Goal: Information Seeking & Learning: Learn about a topic

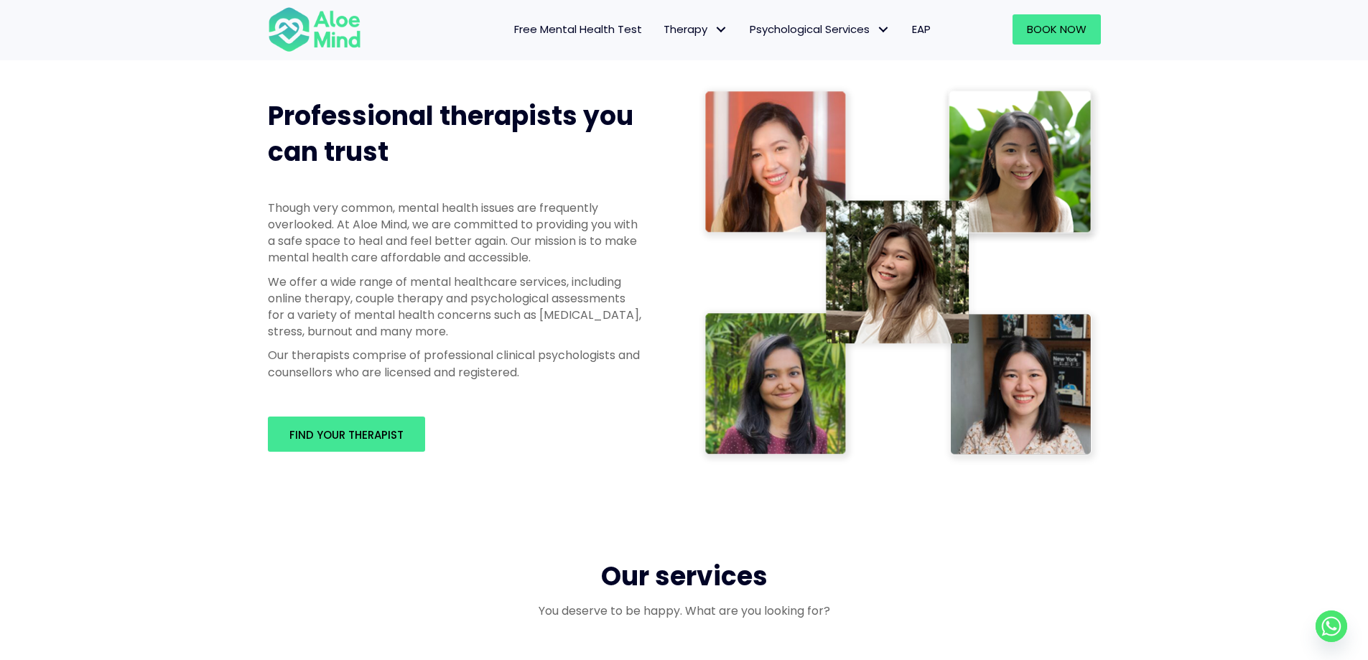
scroll to position [790, 0]
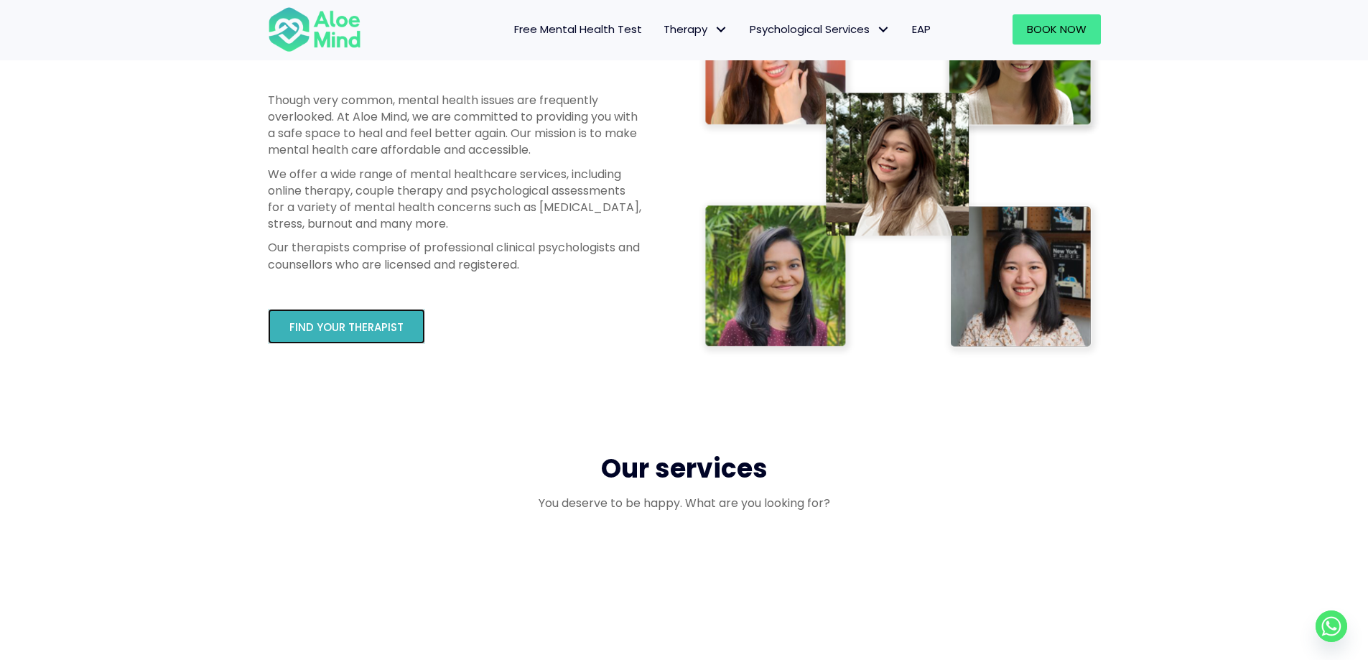
click at [363, 317] on link "Find your therapist" at bounding box center [346, 326] width 157 height 35
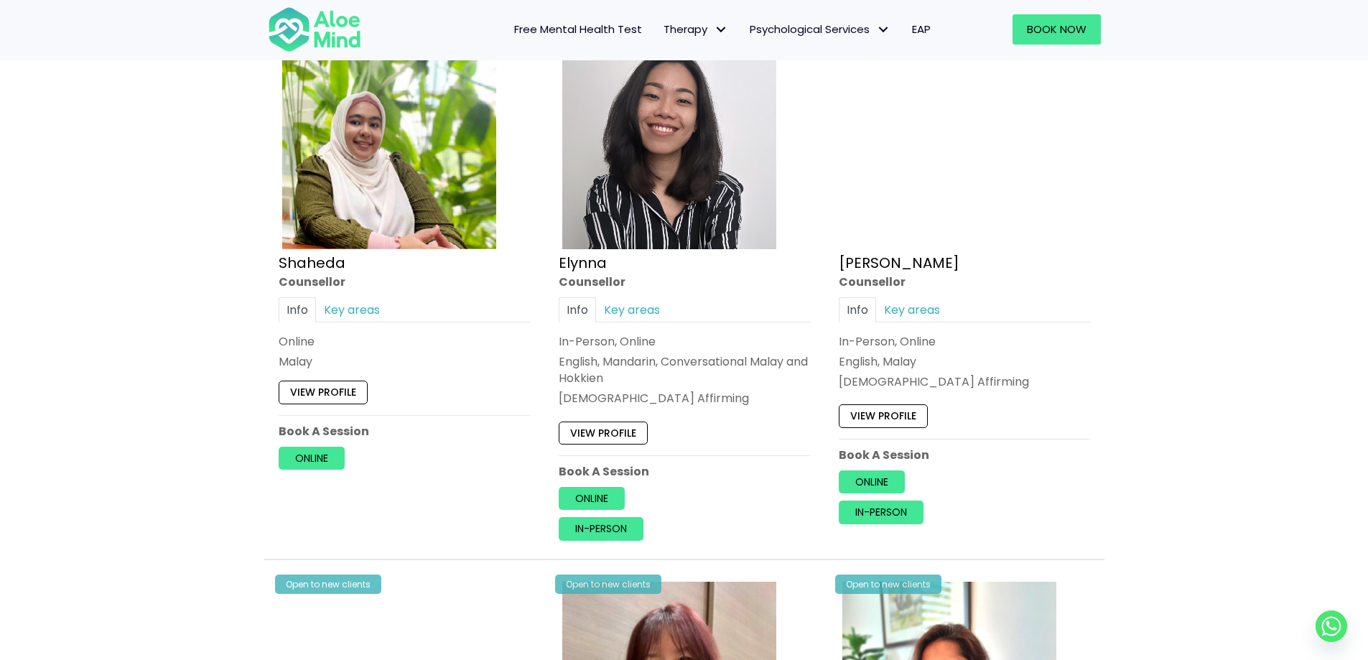
scroll to position [1364, 0]
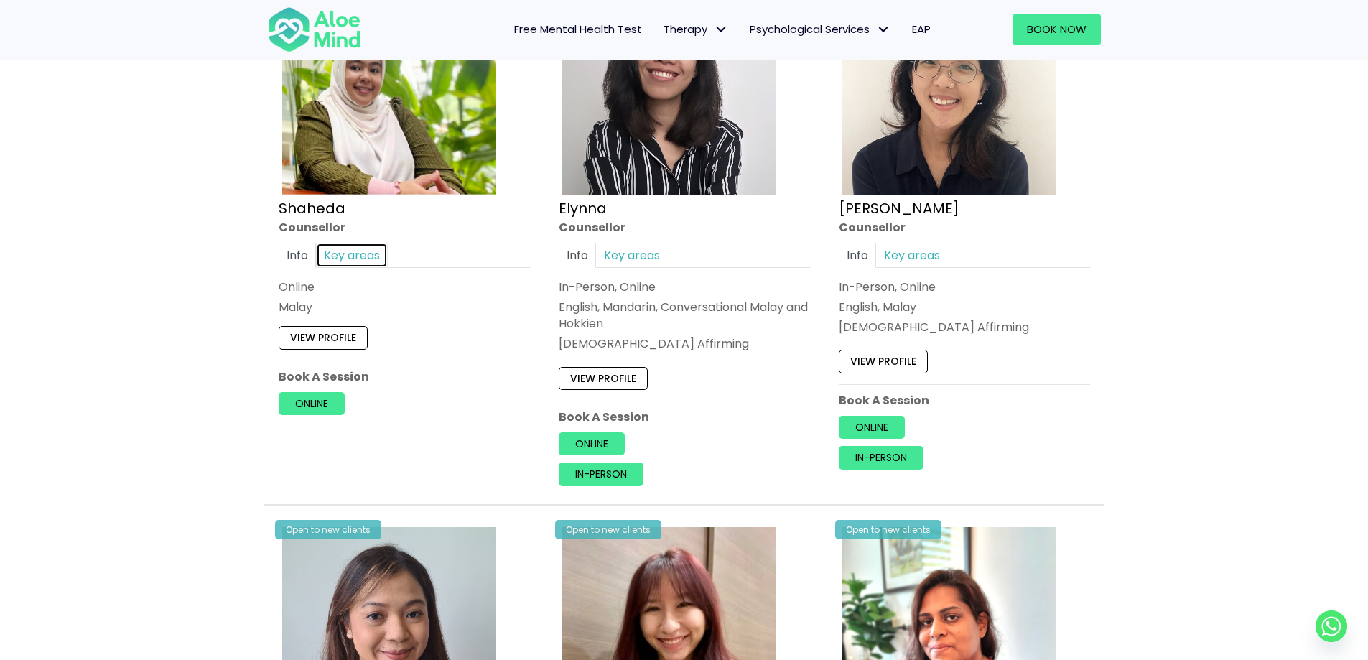
click at [357, 254] on link "Key areas" at bounding box center [352, 255] width 72 height 25
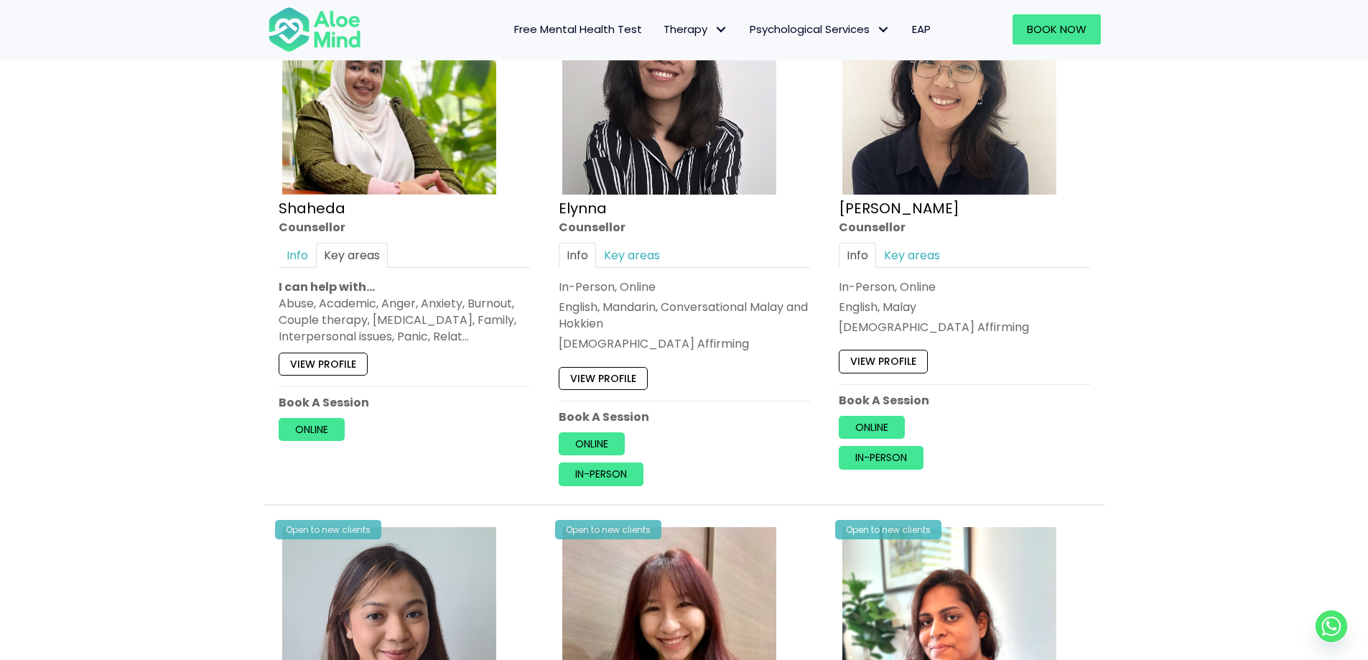
click at [337, 296] on div "Abuse, Academic, Anger, Anxiety, Burnout, Couple therapy, [MEDICAL_DATA], Famil…" at bounding box center [404, 320] width 251 height 50
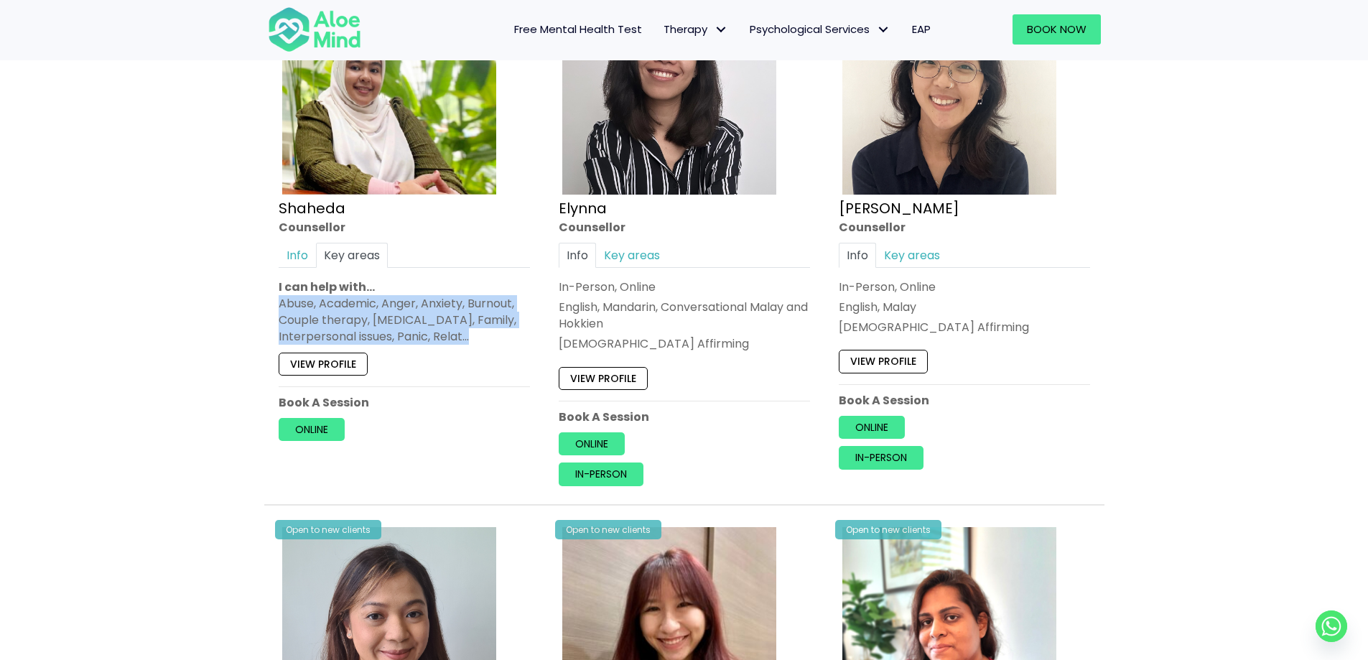
click at [337, 296] on div "Abuse, Academic, Anger, Anxiety, Burnout, Couple therapy, [MEDICAL_DATA], Famil…" at bounding box center [404, 320] width 251 height 50
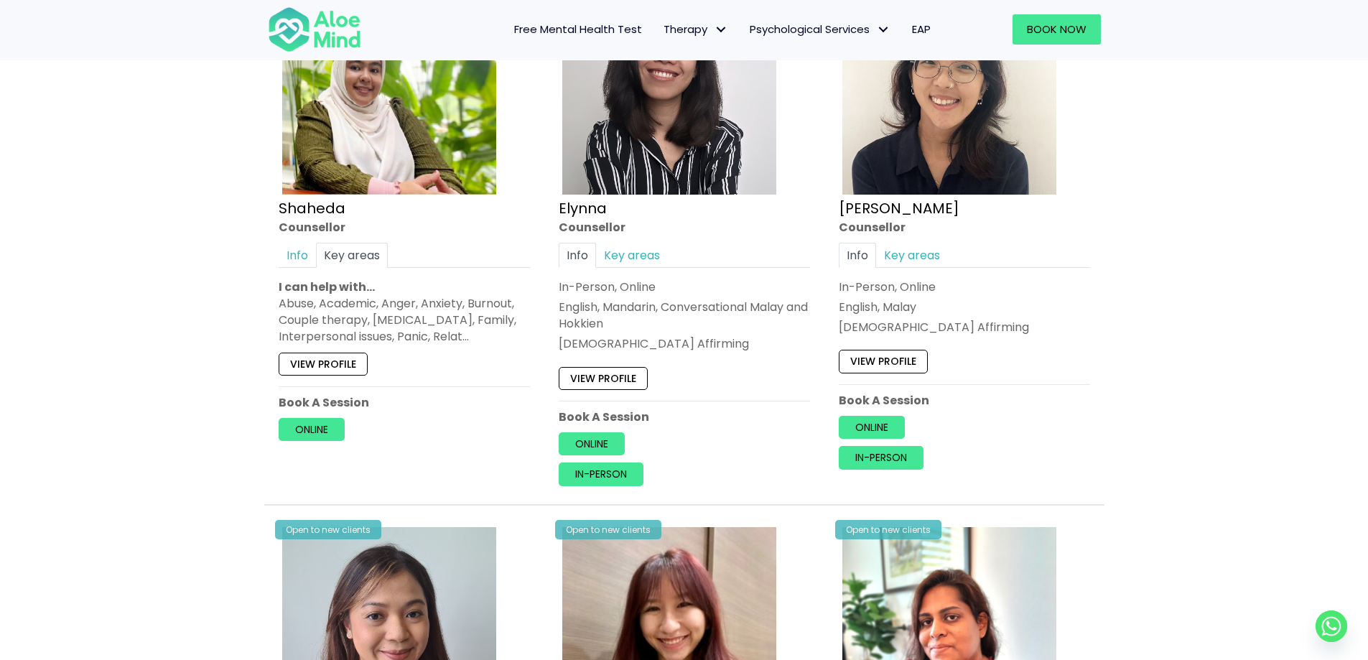
click at [402, 292] on p "I can help with…" at bounding box center [404, 287] width 251 height 17
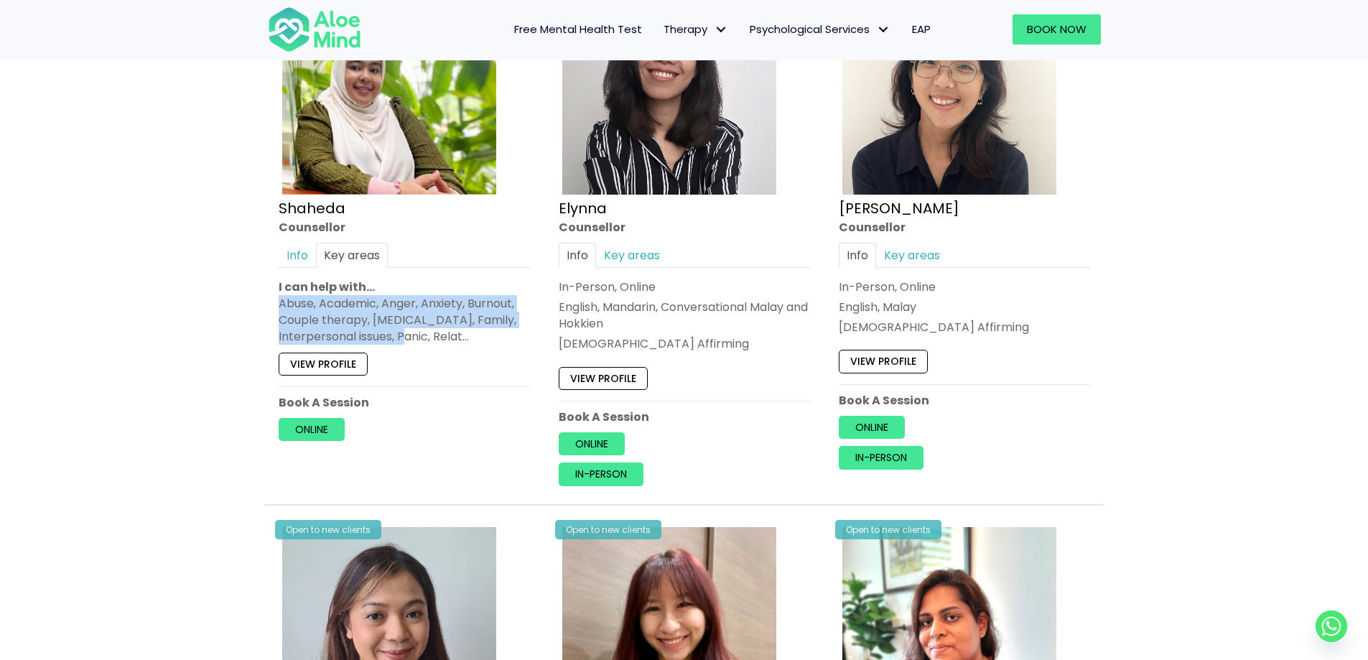
drag, startPoint x: 402, startPoint y: 292, endPoint x: 405, endPoint y: 336, distance: 43.9
click at [405, 336] on div "I can help with… Abuse, Academic, Anger, Anxiety, Burnout, Couple therapy, [MED…" at bounding box center [404, 312] width 251 height 67
click at [317, 433] on link "Online" at bounding box center [312, 429] width 66 height 23
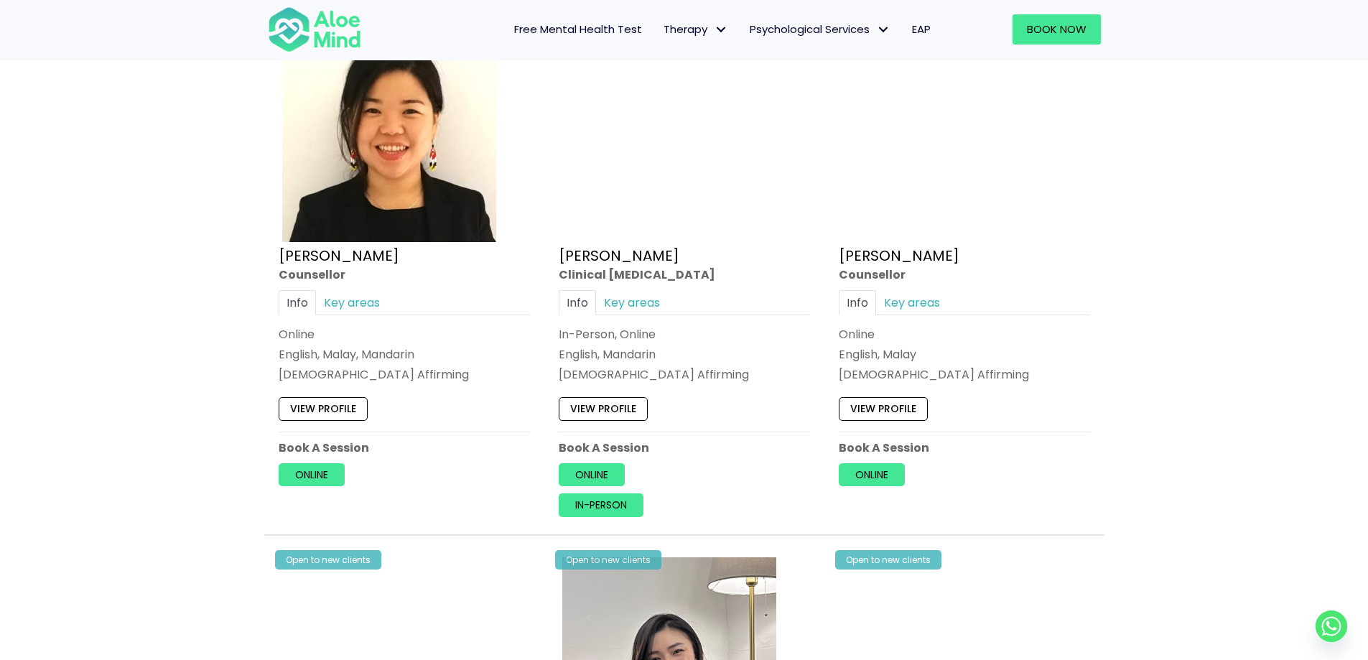
scroll to position [2370, 0]
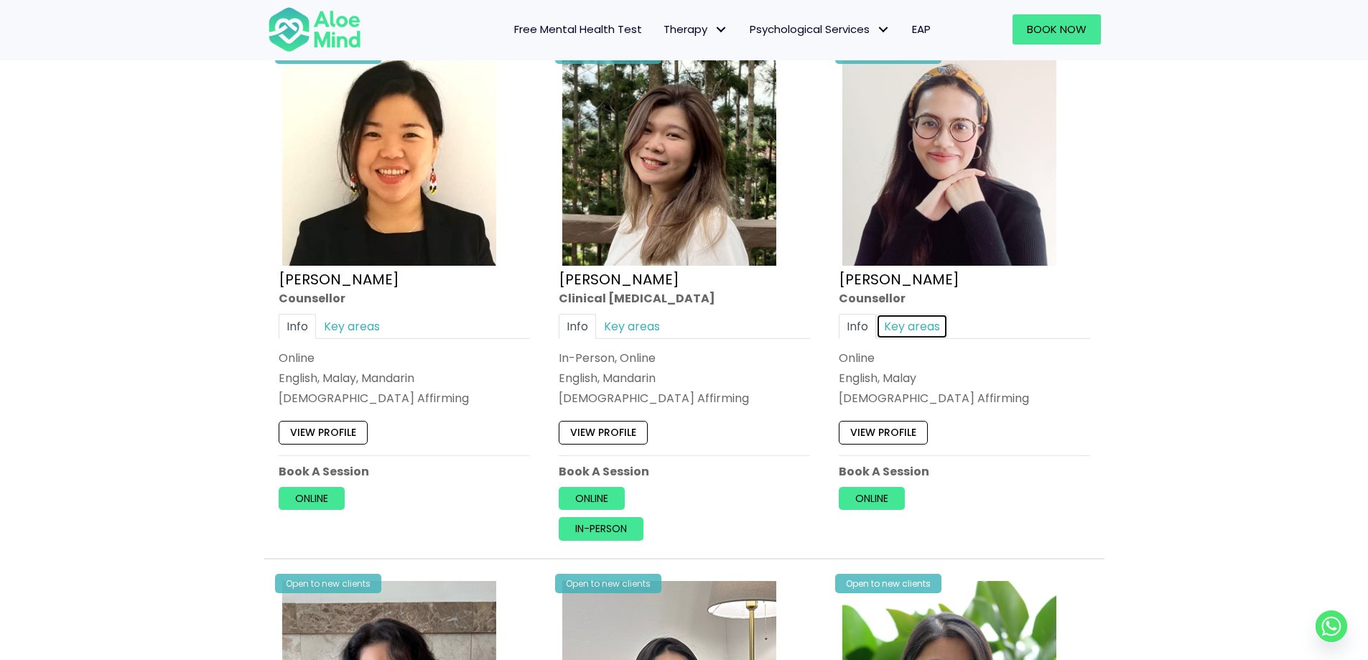
click at [910, 320] on link "Key areas" at bounding box center [912, 325] width 72 height 25
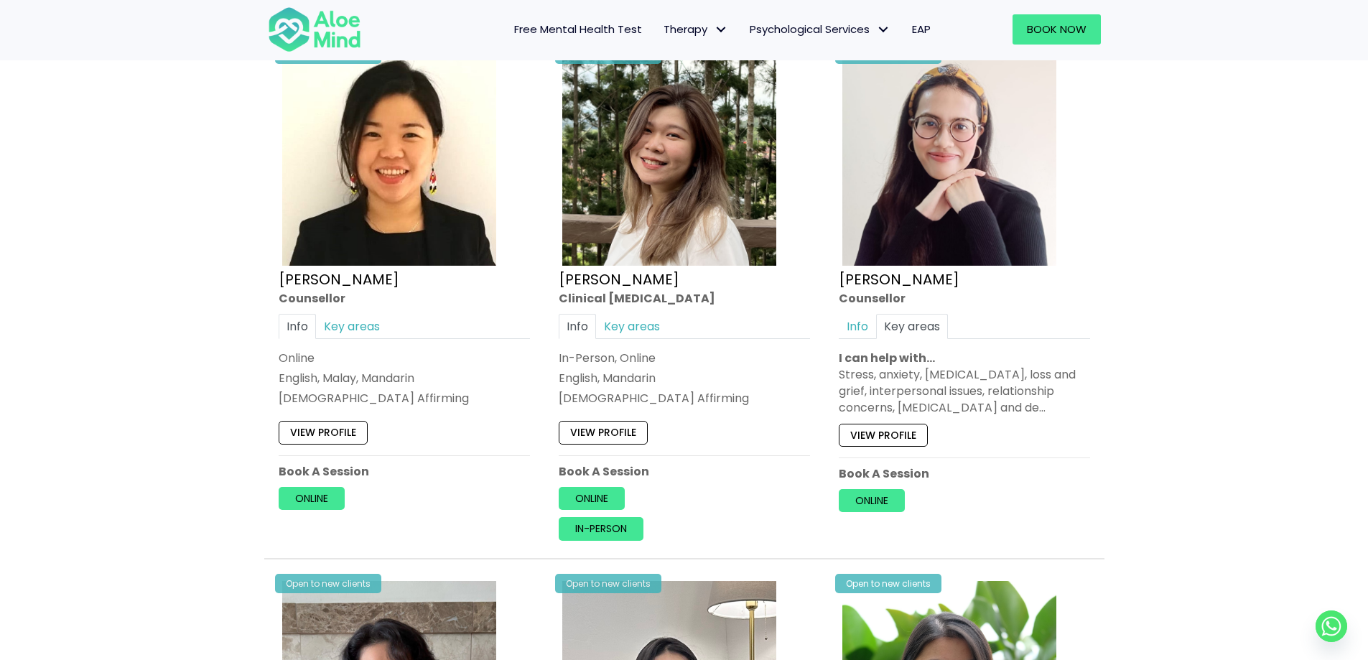
click at [1007, 372] on div "Stress, anxiety, [MEDICAL_DATA], loss and grief, interpersonal issues, relation…" at bounding box center [964, 391] width 251 height 50
drag, startPoint x: 1007, startPoint y: 372, endPoint x: 992, endPoint y: 409, distance: 40.3
click at [992, 409] on div "Stress, anxiety, [MEDICAL_DATA], loss and grief, interpersonal issues, relation…" at bounding box center [964, 391] width 251 height 50
drag, startPoint x: 992, startPoint y: 409, endPoint x: 964, endPoint y: 378, distance: 42.2
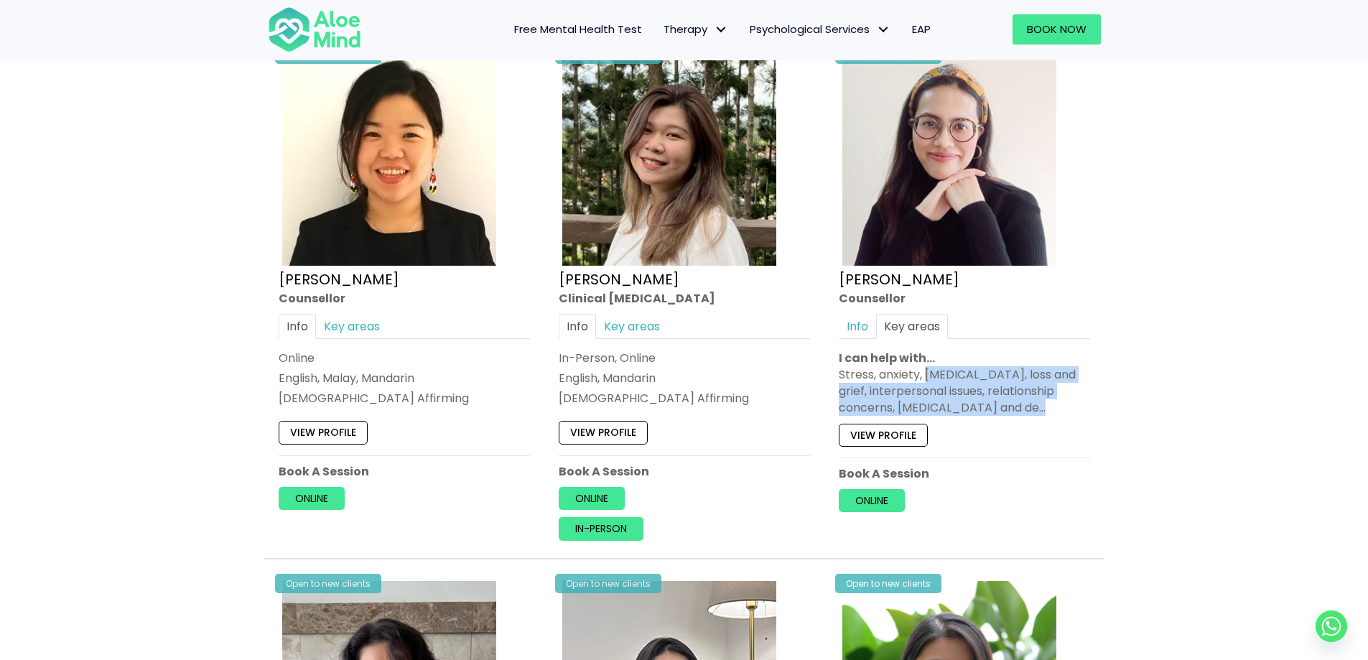
click at [964, 378] on div "Stress, anxiety, [MEDICAL_DATA], loss and grief, interpersonal issues, relation…" at bounding box center [964, 391] width 251 height 50
drag, startPoint x: 964, startPoint y: 378, endPoint x: 949, endPoint y: 407, distance: 32.1
click at [949, 407] on div "Stress, anxiety, [MEDICAL_DATA], loss and grief, interpersonal issues, relation…" at bounding box center [964, 391] width 251 height 50
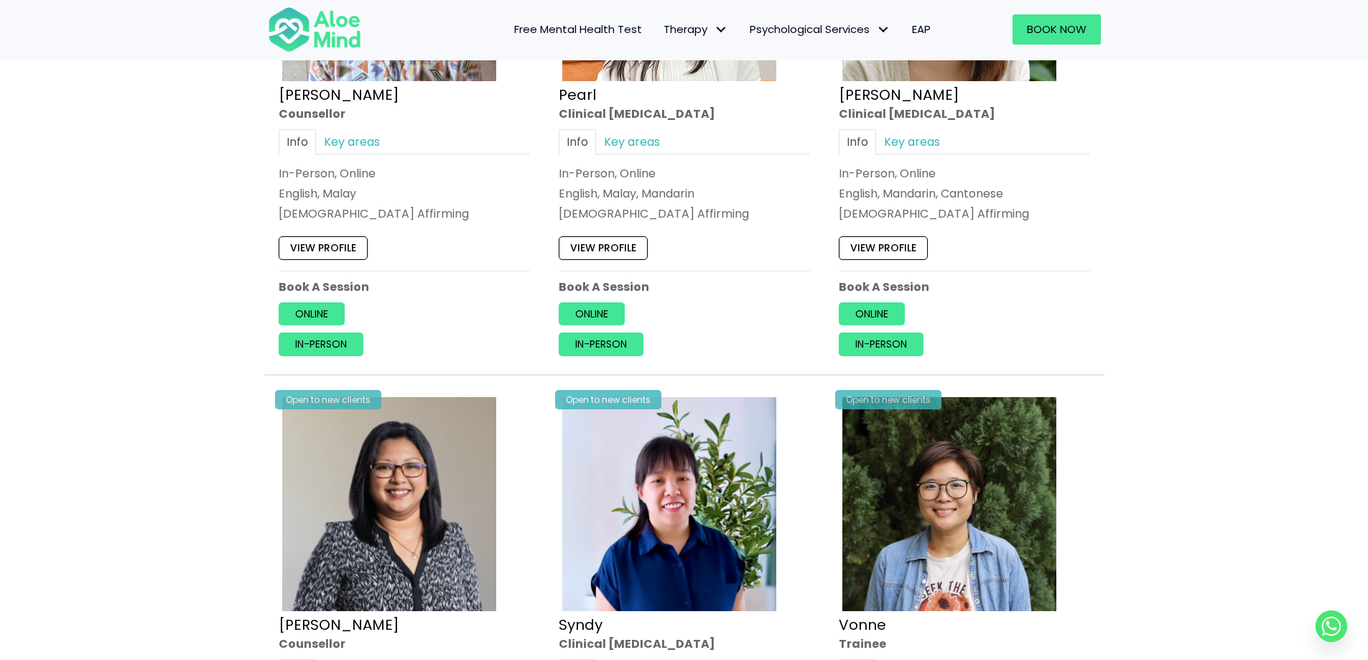
scroll to position [3088, 0]
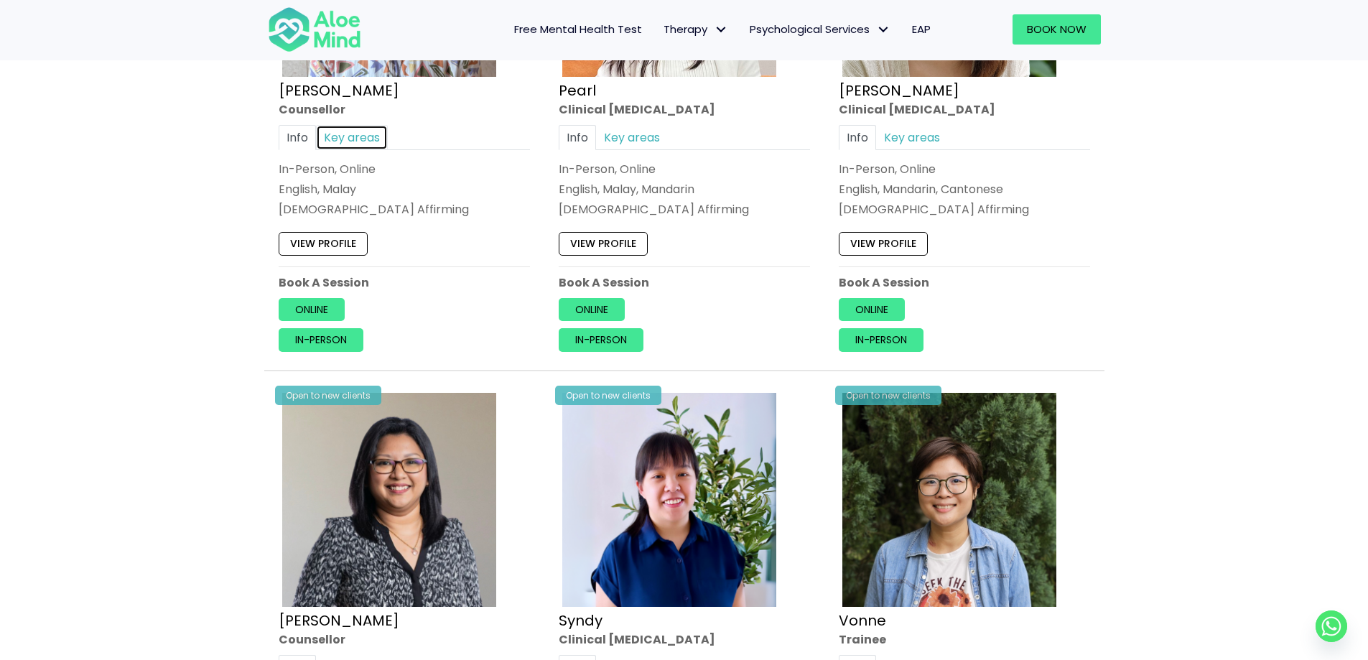
click at [368, 134] on link "Key areas" at bounding box center [352, 137] width 72 height 25
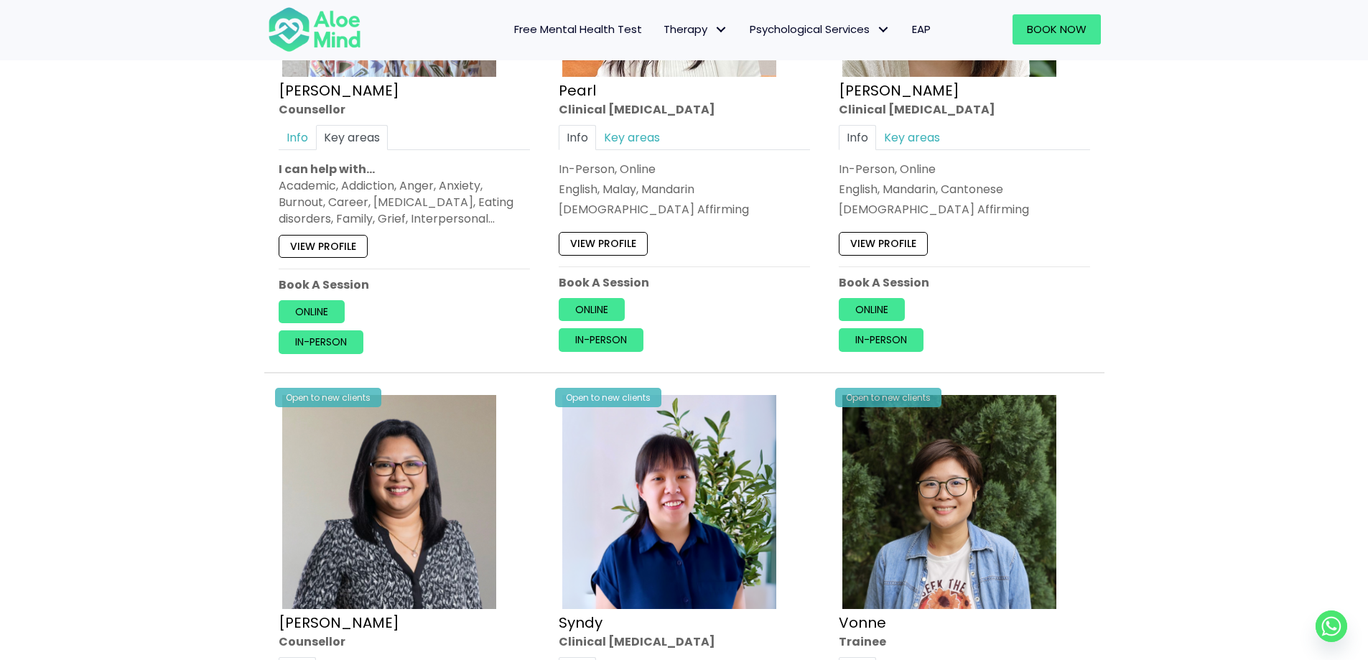
click at [371, 183] on div "Academic, Addiction, Anger, Anxiety, Burnout, Career, [MEDICAL_DATA], Eating di…" at bounding box center [404, 202] width 251 height 50
drag, startPoint x: 371, startPoint y: 183, endPoint x: 371, endPoint y: 213, distance: 29.5
click at [371, 213] on div "Academic, Addiction, Anger, Anxiety, Burnout, Career, [MEDICAL_DATA], Eating di…" at bounding box center [404, 202] width 251 height 50
drag, startPoint x: 371, startPoint y: 213, endPoint x: 371, endPoint y: 188, distance: 24.4
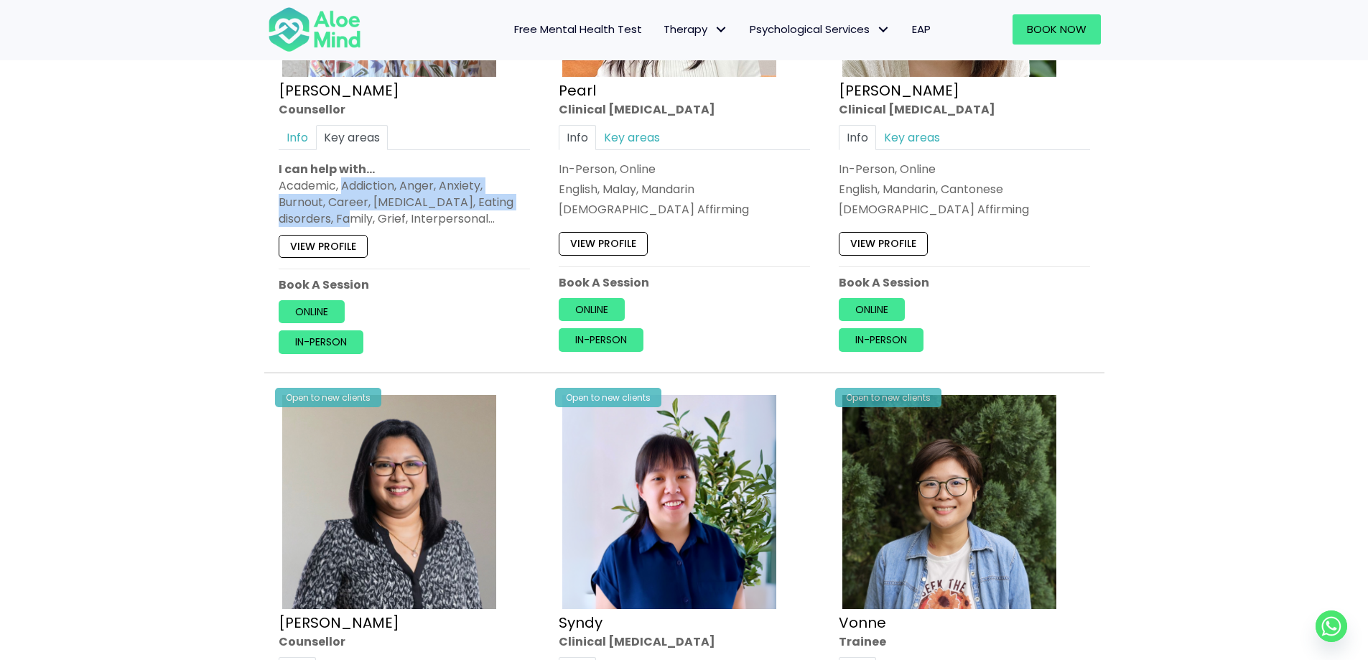
click at [371, 188] on div "Academic, Addiction, Anger, Anxiety, Burnout, Career, [MEDICAL_DATA], Eating di…" at bounding box center [404, 202] width 251 height 50
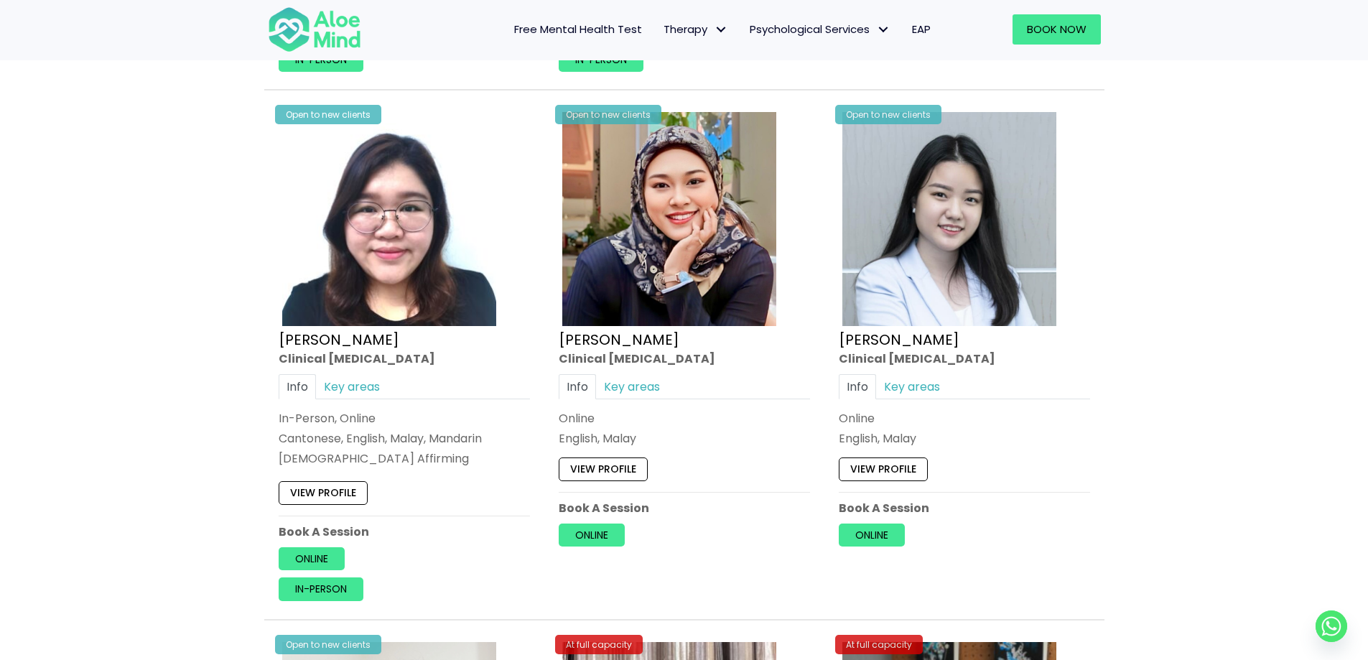
scroll to position [3949, 0]
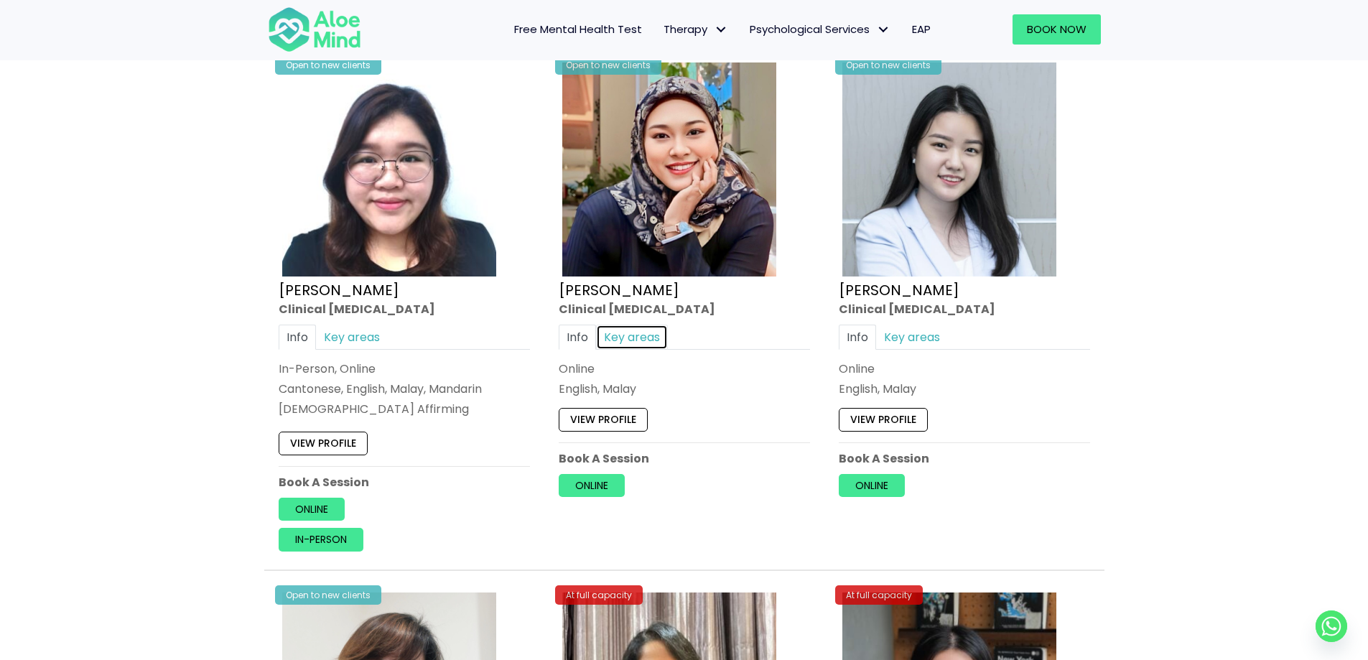
click at [624, 337] on link "Key areas" at bounding box center [632, 337] width 72 height 25
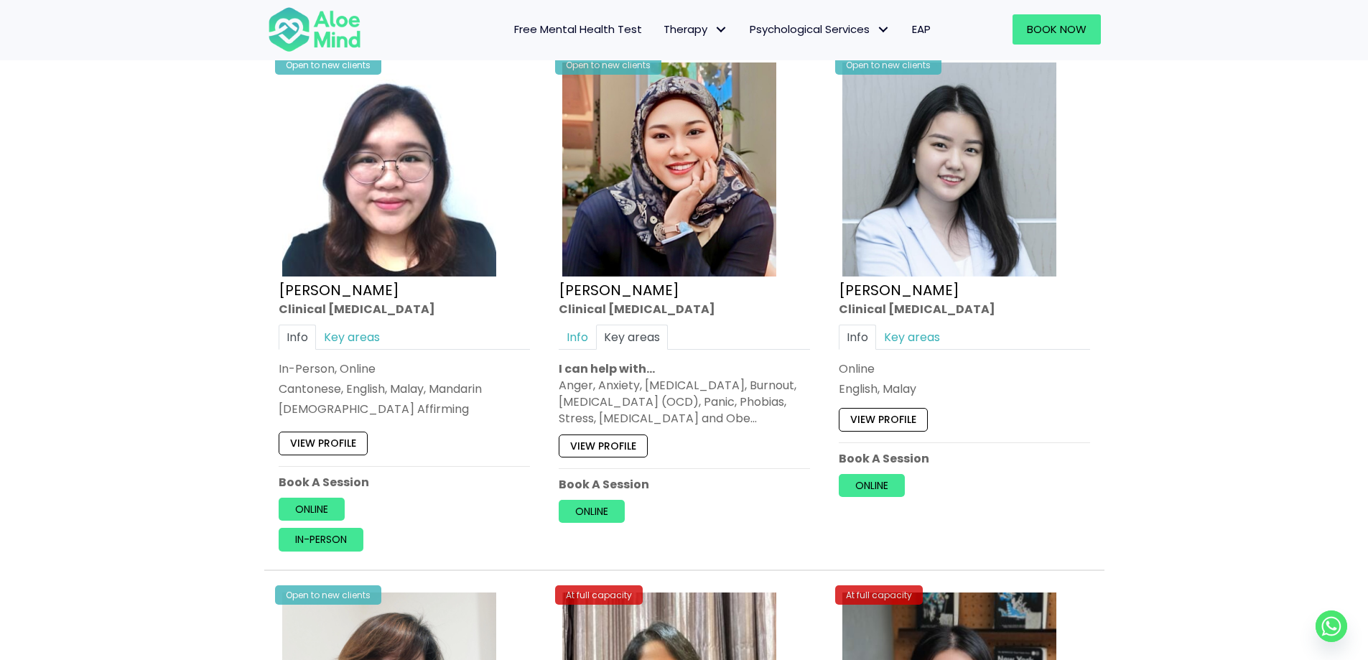
click at [661, 401] on div "Anger, Anxiety, [MEDICAL_DATA], Burnout, [MEDICAL_DATA] (OCD), Panic, Phobias, …" at bounding box center [684, 402] width 251 height 50
click at [670, 376] on p "I can help with…" at bounding box center [684, 368] width 251 height 17
drag, startPoint x: 670, startPoint y: 376, endPoint x: 674, endPoint y: 424, distance: 48.2
click at [674, 424] on div "I can help with… Anger, Anxiety, [MEDICAL_DATA], Burnout, [MEDICAL_DATA] (OCD),…" at bounding box center [684, 393] width 251 height 67
click at [674, 424] on div "Anger, Anxiety, [MEDICAL_DATA], Burnout, [MEDICAL_DATA] (OCD), Panic, Phobias, …" at bounding box center [684, 402] width 251 height 50
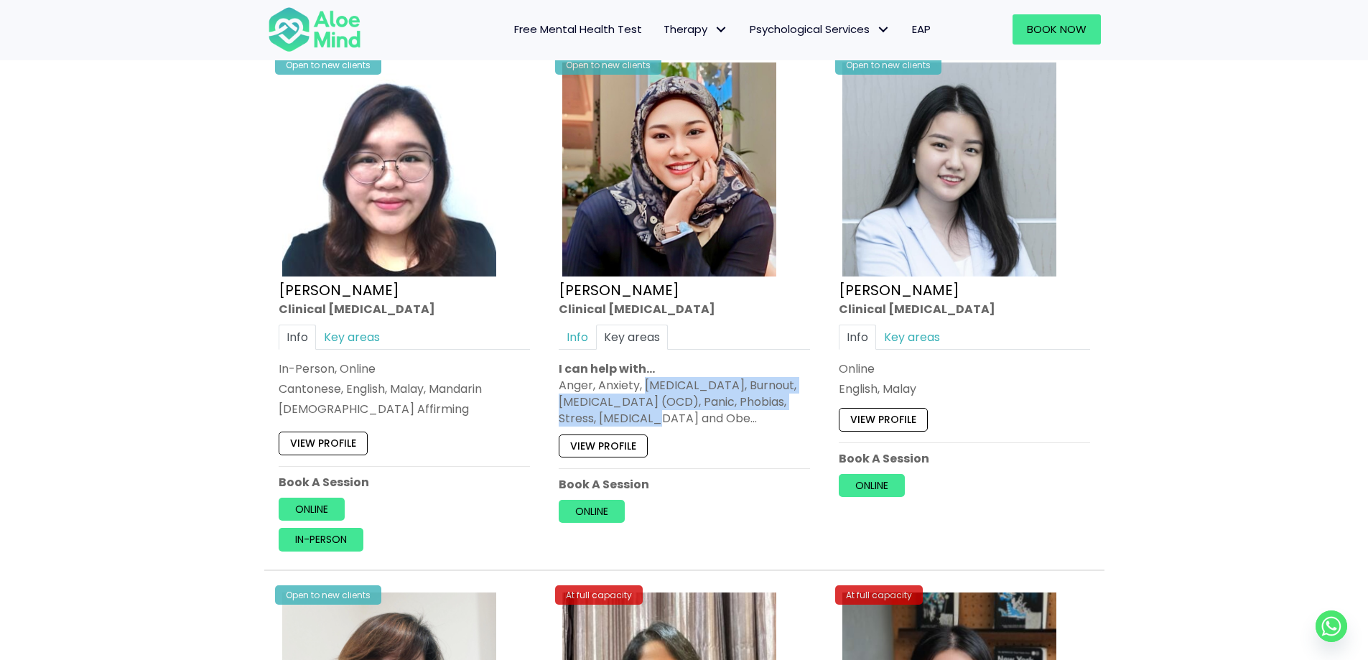
drag, startPoint x: 674, startPoint y: 424, endPoint x: 666, endPoint y: 392, distance: 33.1
click at [666, 392] on div "Anger, Anxiety, [MEDICAL_DATA], Burnout, [MEDICAL_DATA] (OCD), Panic, Phobias, …" at bounding box center [684, 402] width 251 height 50
drag, startPoint x: 666, startPoint y: 392, endPoint x: 663, endPoint y: 418, distance: 26.1
click at [663, 418] on div "Anger, Anxiety, [MEDICAL_DATA], Burnout, [MEDICAL_DATA] (OCD), Panic, Phobias, …" at bounding box center [684, 402] width 251 height 50
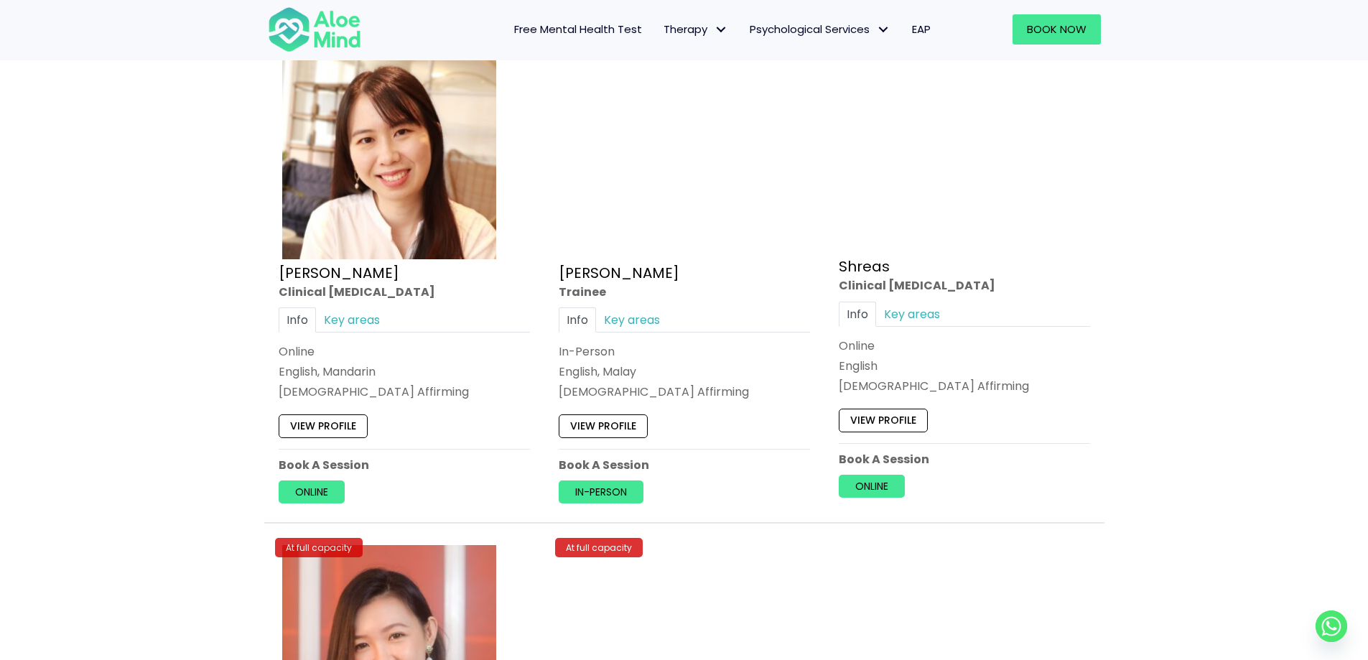
scroll to position [5601, 0]
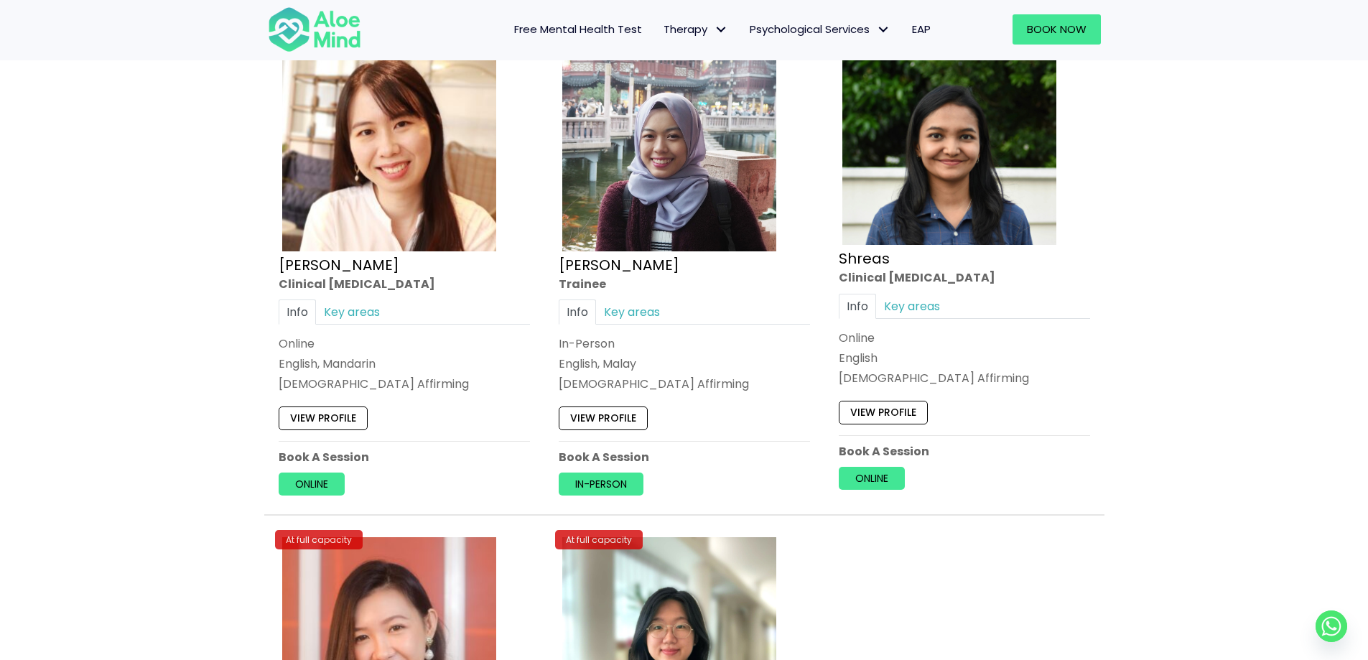
click at [651, 334] on div "Info Key areas In-Person English, Malay [DEMOGRAPHIC_DATA] Affirming I can help…" at bounding box center [684, 345] width 251 height 93
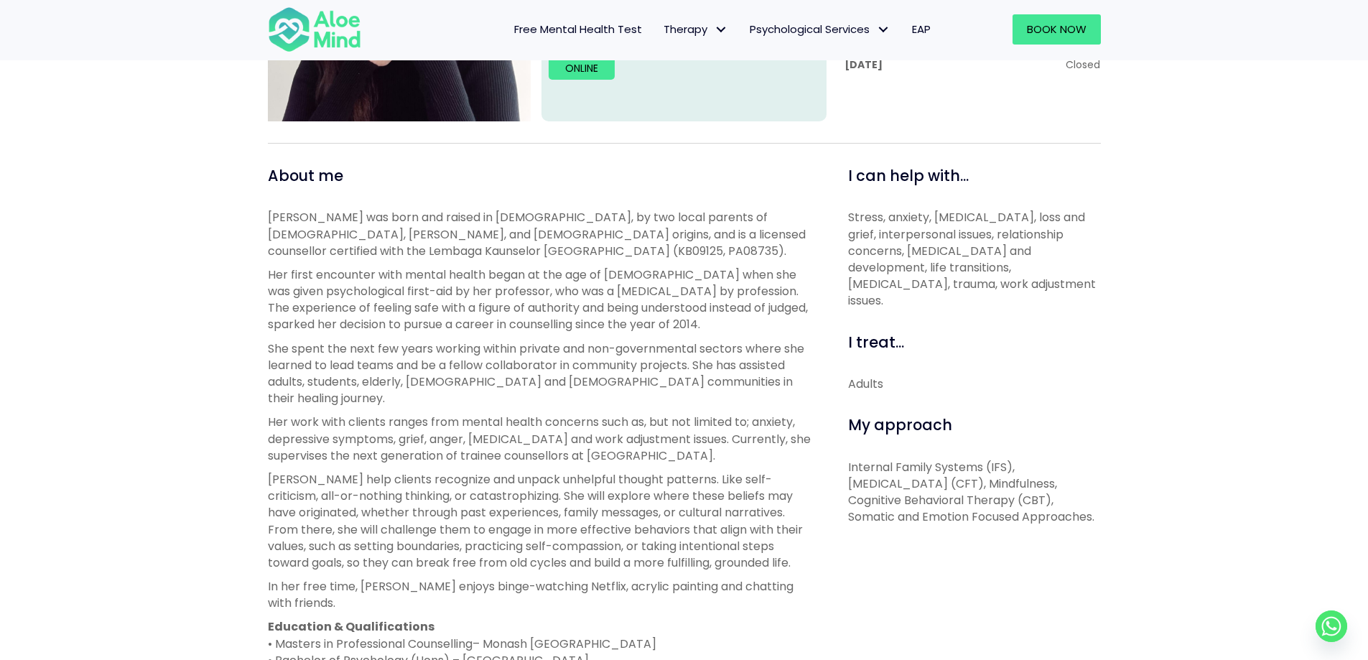
scroll to position [431, 0]
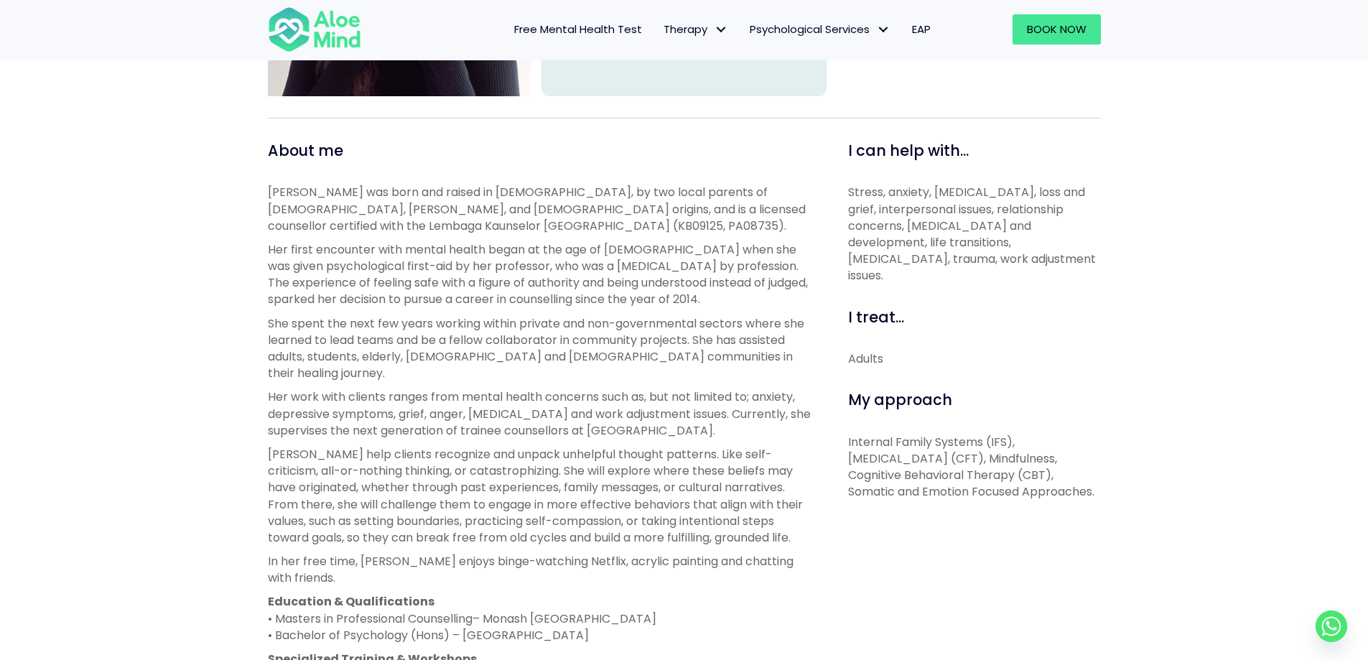
click at [523, 256] on p "Her first encounter with mental health began at the age of 19 when she was give…" at bounding box center [542, 274] width 548 height 67
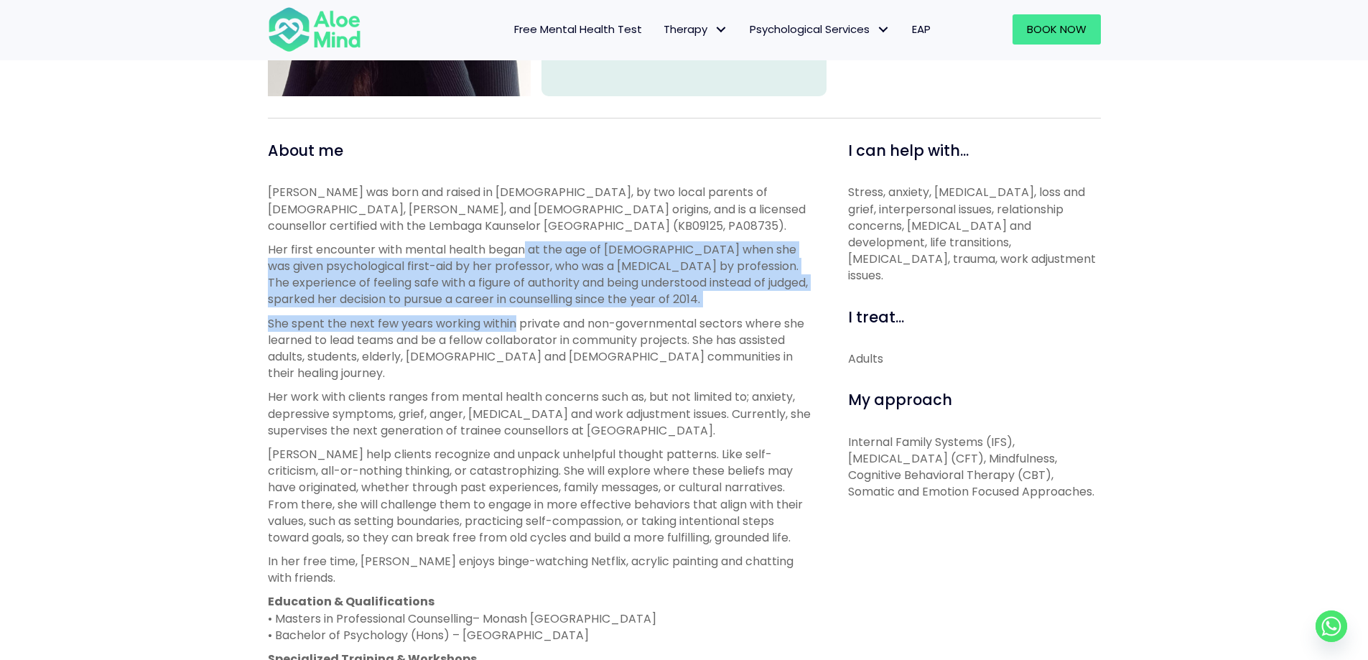
drag, startPoint x: 523, startPoint y: 256, endPoint x: 506, endPoint y: 331, distance: 77.3
click at [506, 331] on div "Natasha was born and raised in Malaysia, by two local parents of Chinese, Baba …" at bounding box center [542, 445] width 548 height 523
click at [506, 331] on p "She spent the next few years working within private and non-governmental sector…" at bounding box center [542, 348] width 548 height 67
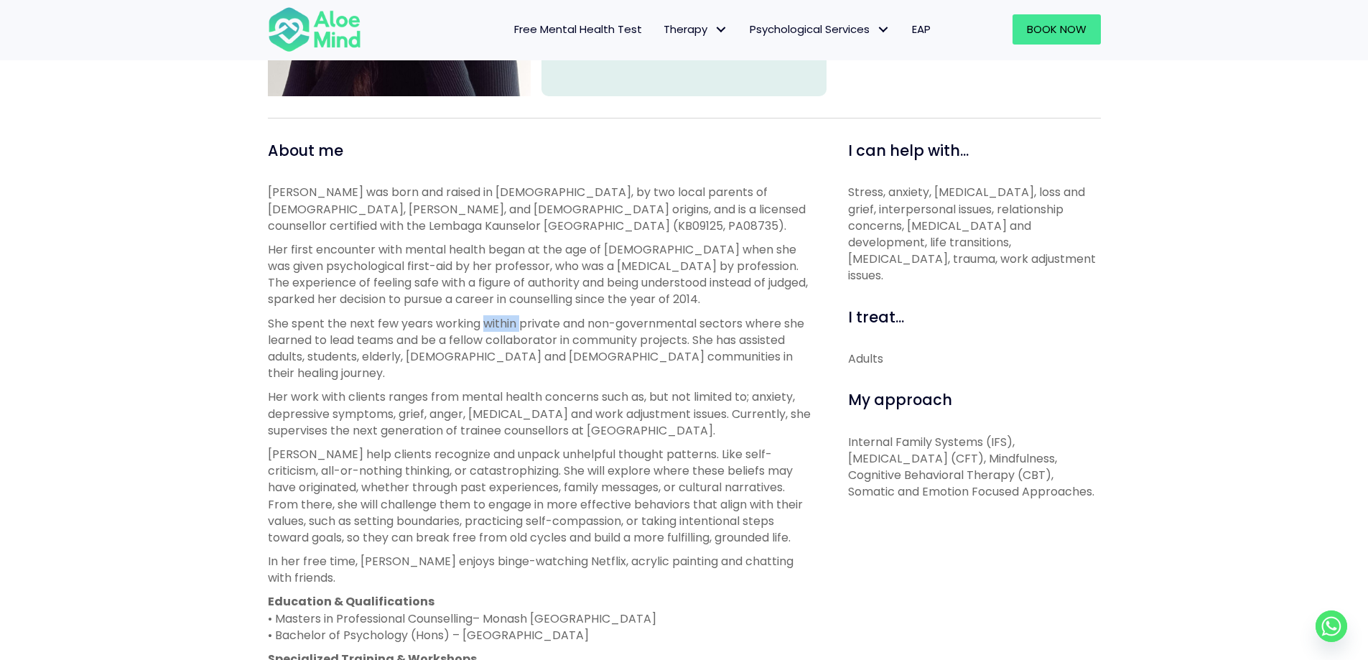
click at [506, 331] on p "She spent the next few years working within private and non-governmental sector…" at bounding box center [542, 348] width 548 height 67
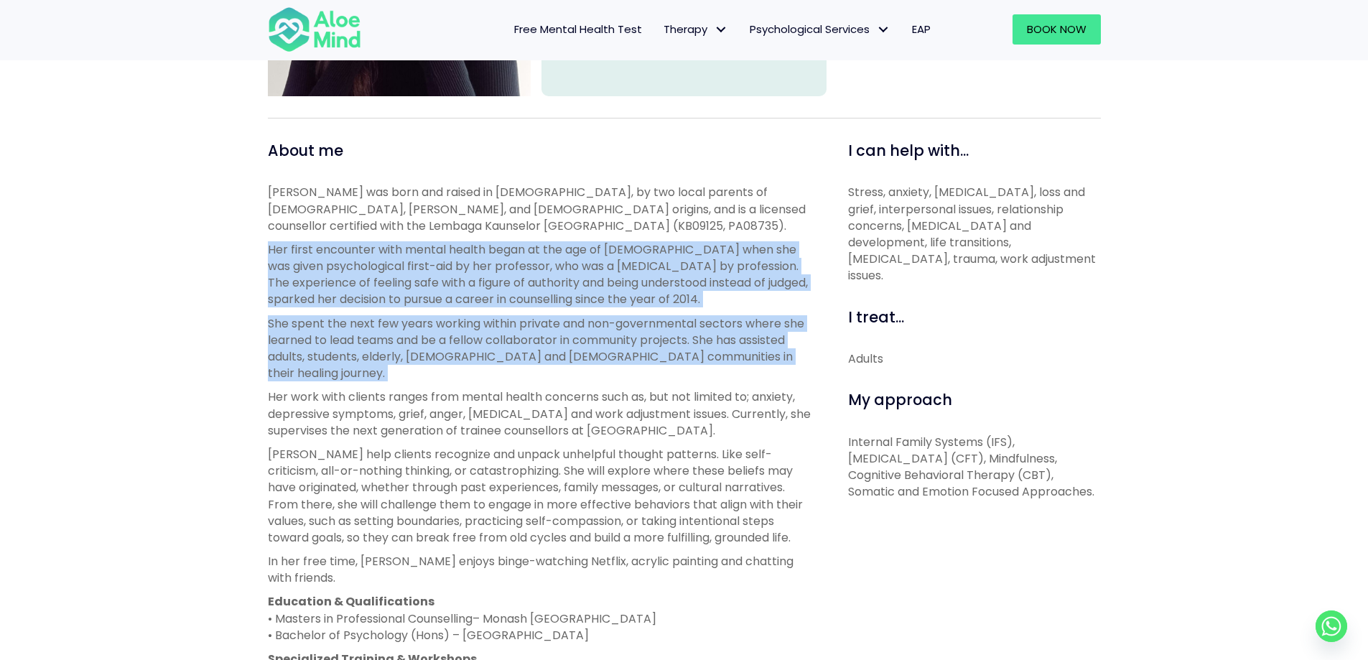
drag, startPoint x: 506, startPoint y: 331, endPoint x: 510, endPoint y: 275, distance: 56.2
click at [510, 275] on div "Natasha was born and raised in Malaysia, by two local parents of Chinese, Baba …" at bounding box center [542, 445] width 548 height 523
click at [510, 275] on p "Her first encounter with mental health began at the age of 19 when she was give…" at bounding box center [542, 274] width 548 height 67
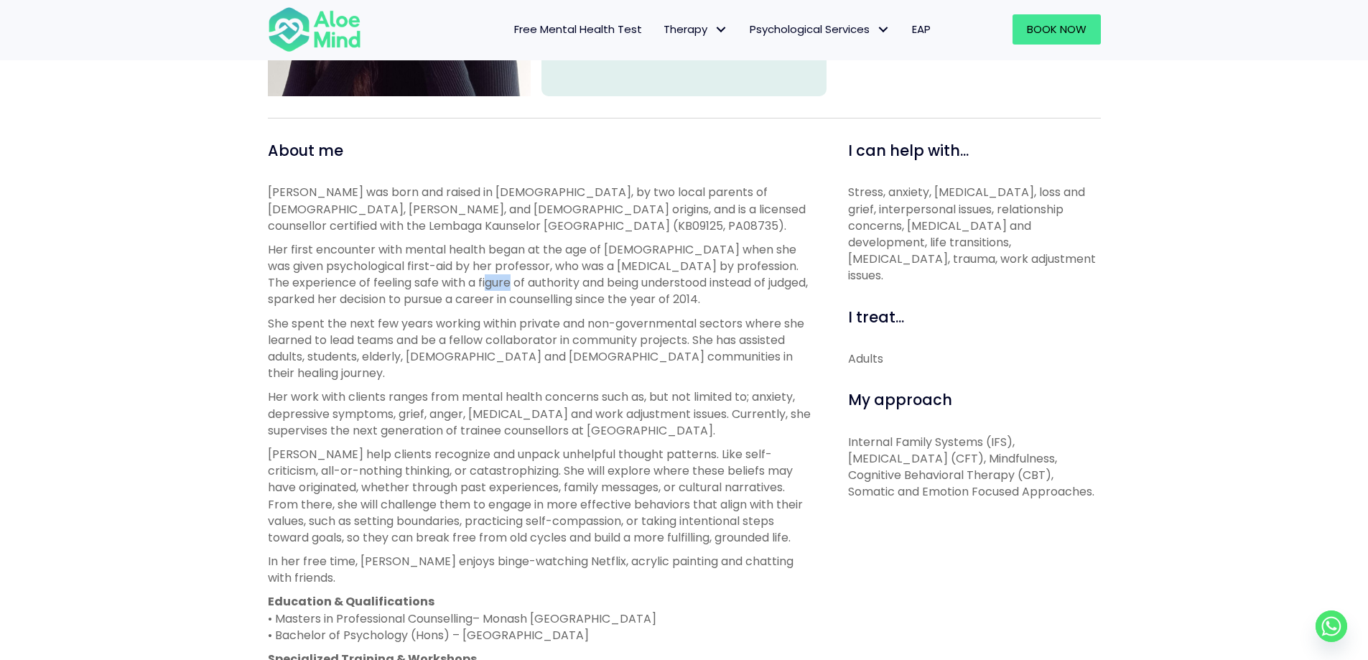
click at [510, 275] on p "Her first encounter with mental health began at the age of 19 when she was give…" at bounding box center [542, 274] width 548 height 67
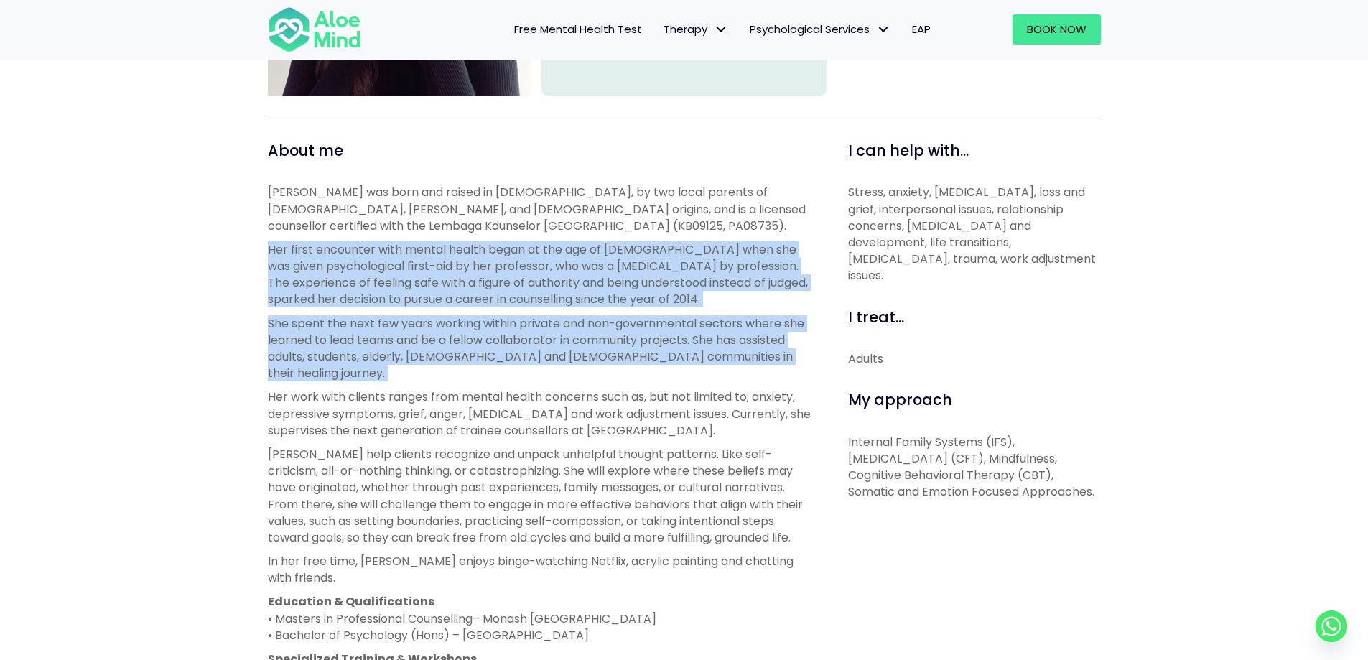
drag, startPoint x: 510, startPoint y: 275, endPoint x: 507, endPoint y: 366, distance: 91.2
click at [507, 366] on div "Natasha was born and raised in Malaysia, by two local parents of Chinese, Baba …" at bounding box center [542, 445] width 548 height 523
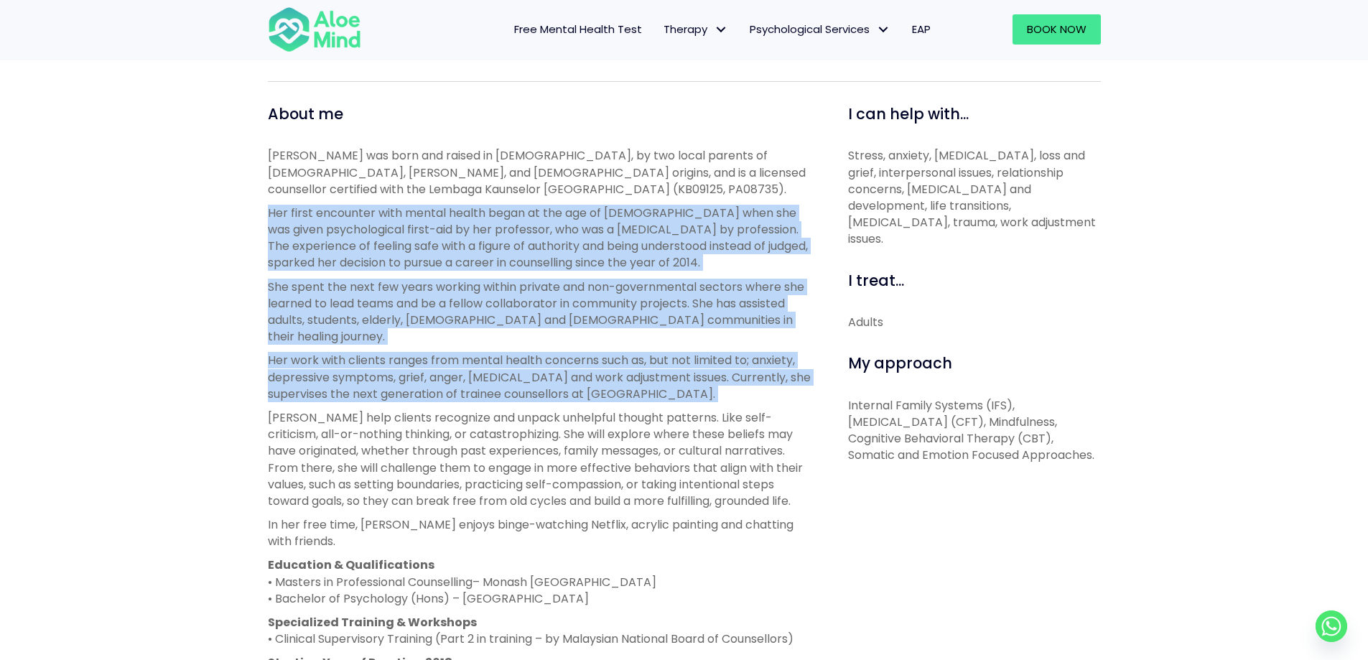
scroll to position [503, 0]
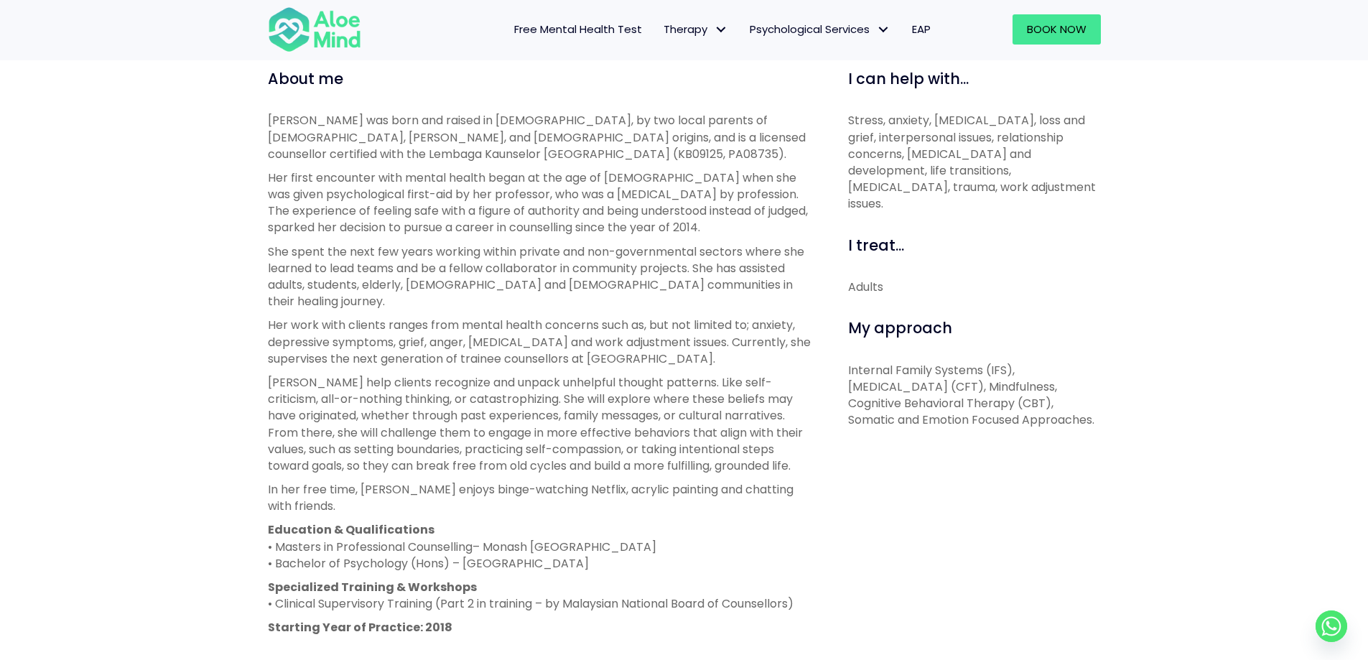
click at [972, 125] on p "Stress, anxiety, depression, loss and grief, interpersonal issues, relationship…" at bounding box center [974, 162] width 253 height 100
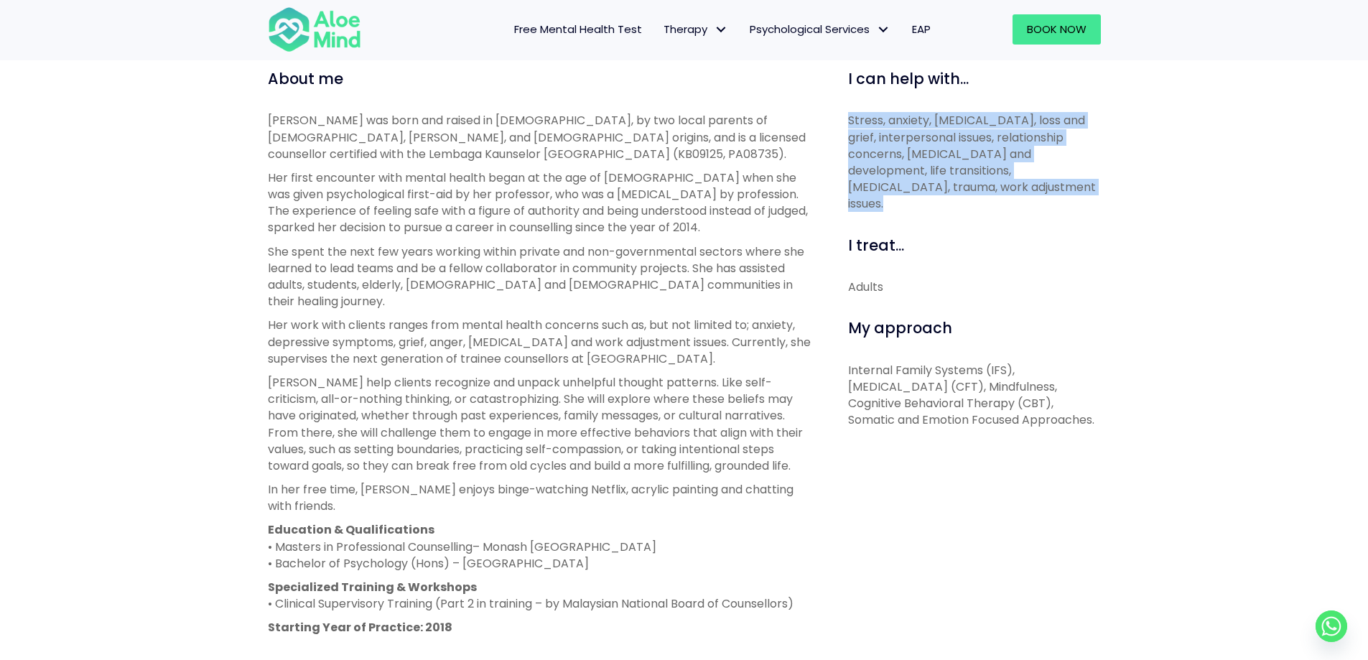
click at [971, 125] on p "Stress, anxiety, depression, loss and grief, interpersonal issues, relationship…" at bounding box center [974, 162] width 253 height 100
